Goal: Find specific page/section: Find specific page/section

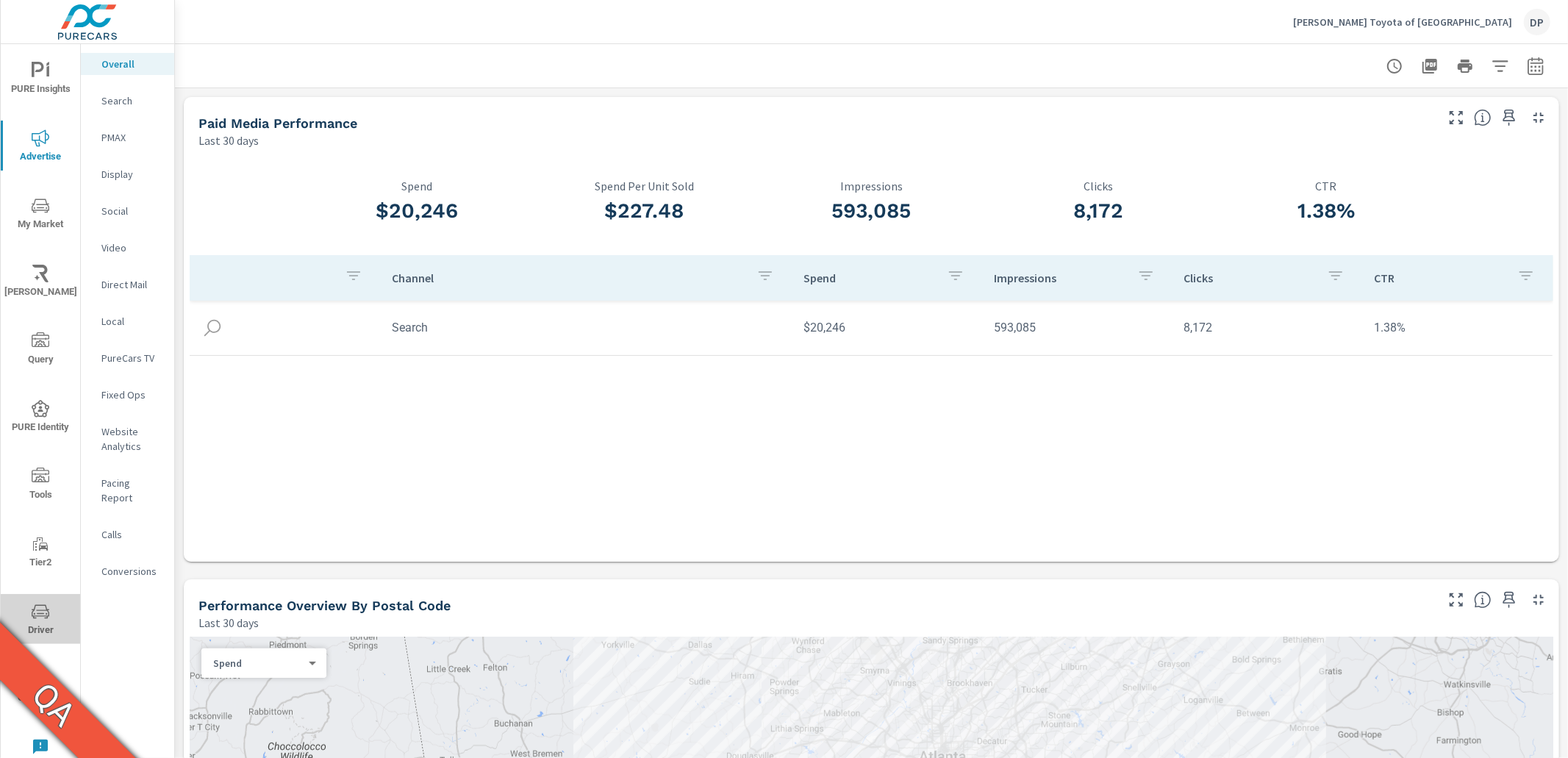
click at [37, 630] on span "Driver" at bounding box center [40, 620] width 71 height 36
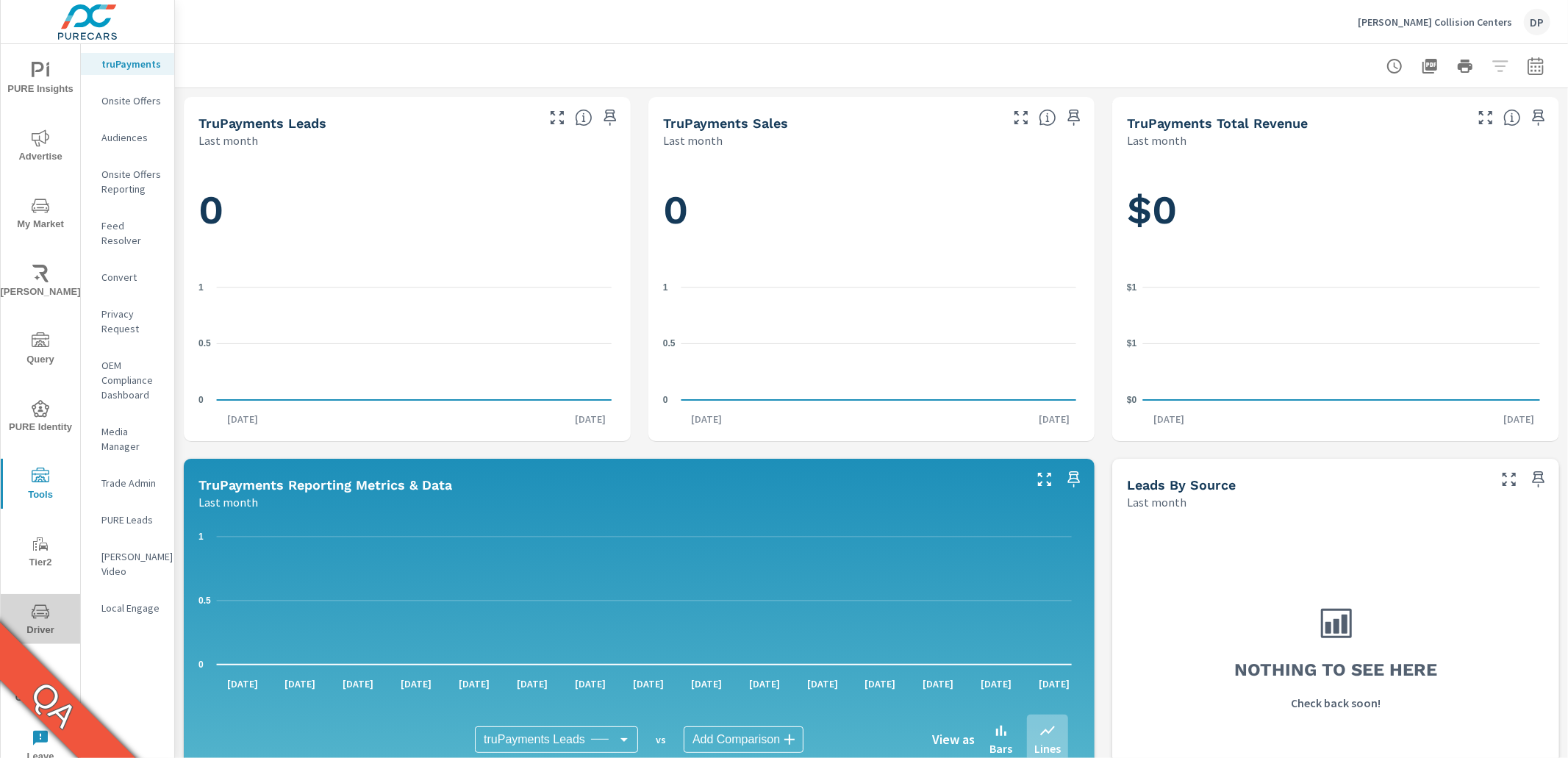
click at [50, 609] on span "Driver" at bounding box center [40, 620] width 71 height 36
